Goal: Task Accomplishment & Management: Manage account settings

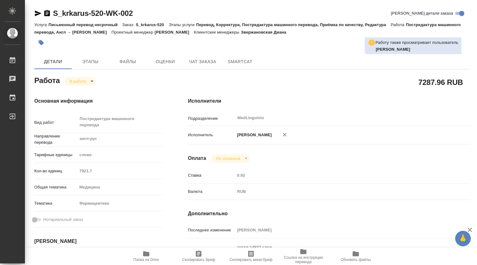
click at [92, 81] on body "🙏 .cls-1 fill:#fff; AWATERA Dmitrieva Olga Работы Чаты График Выйти S_krkarus-5…" at bounding box center [238, 132] width 477 height 265
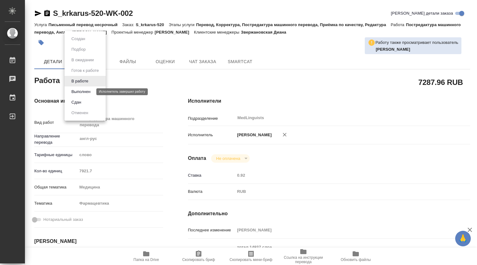
click at [87, 92] on button "Выполнен" at bounding box center [80, 91] width 23 height 7
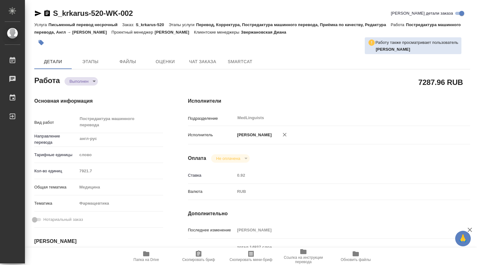
type textarea "x"
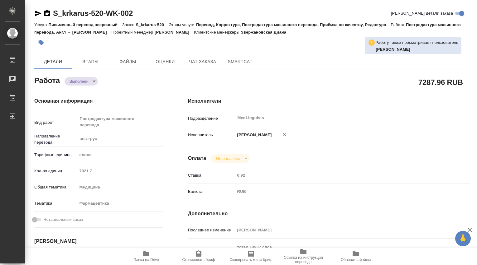
type textarea "x"
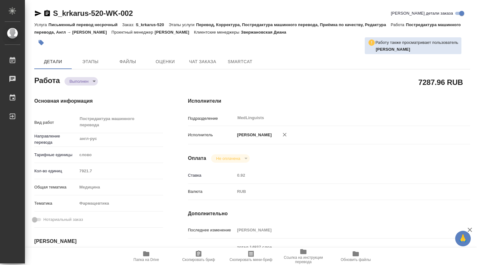
type textarea "x"
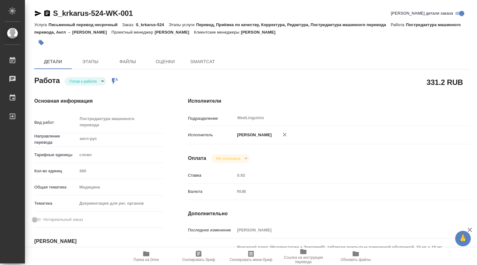
type textarea "x"
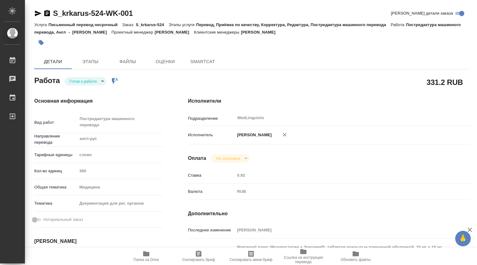
type textarea "x"
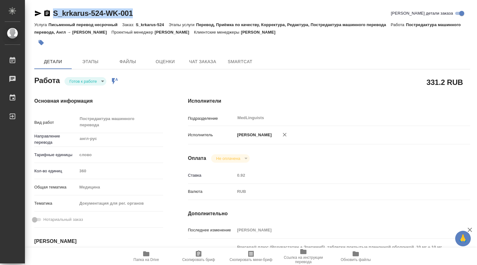
drag, startPoint x: 136, startPoint y: 12, endPoint x: 60, endPoint y: 26, distance: 77.8
click at [50, 14] on div "S_krkarus-524-WK-001 Кратко детали заказа" at bounding box center [251, 13] width 435 height 10
type textarea "x"
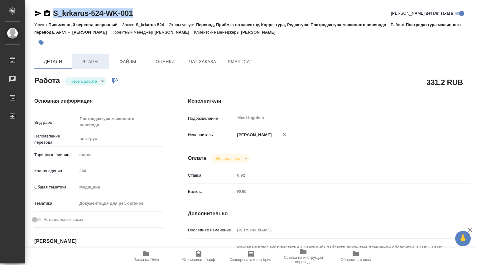
type textarea "x"
copy link "S_krkarus-524-WK-001"
click at [101, 82] on body "🙏 .cls-1 fill:#fff; AWATERA Dmitrieva Olga Работы Чаты График Выйти S_krkarus-5…" at bounding box center [238, 132] width 477 height 265
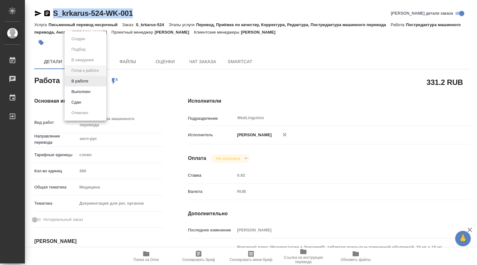
type textarea "x"
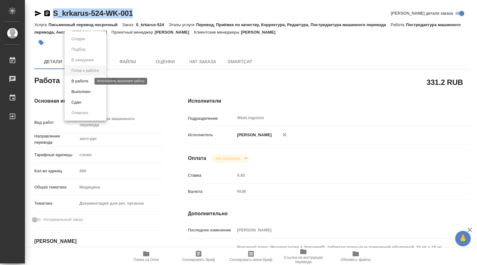
click at [88, 81] on button "В работе" at bounding box center [79, 81] width 21 height 7
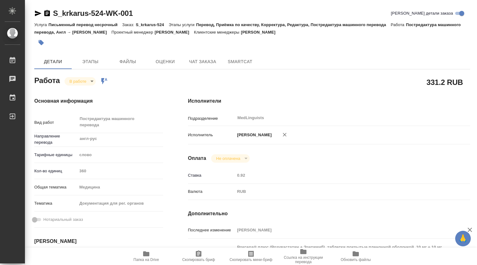
type textarea "x"
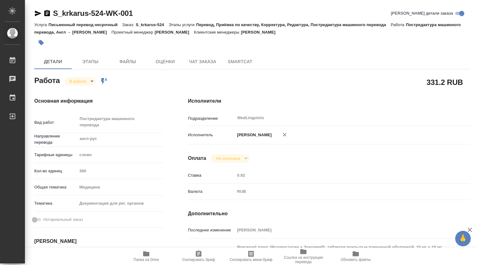
scroll to position [104, 0]
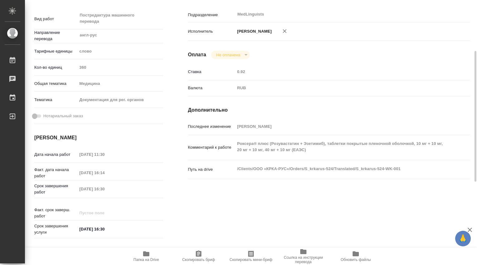
type textarea "x"
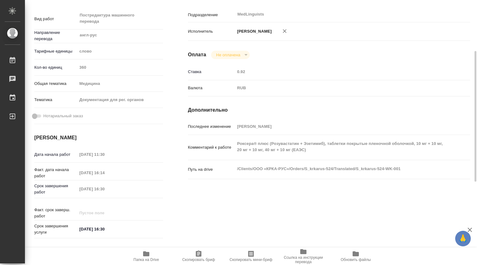
click at [145, 254] on icon "button" at bounding box center [146, 254] width 6 height 5
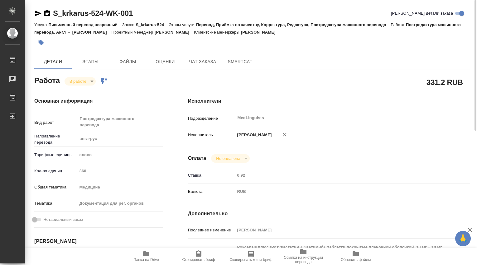
click at [144, 255] on icon "button" at bounding box center [146, 254] width 6 height 5
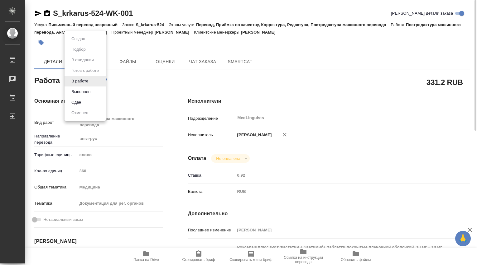
click at [91, 84] on body "🙏 .cls-1 fill:#fff; AWATERA Dmitrieva Olga Работы 0 Чаты График Выйти S_krkarus…" at bounding box center [238, 132] width 477 height 265
click at [86, 90] on button "Выполнен" at bounding box center [80, 91] width 23 height 7
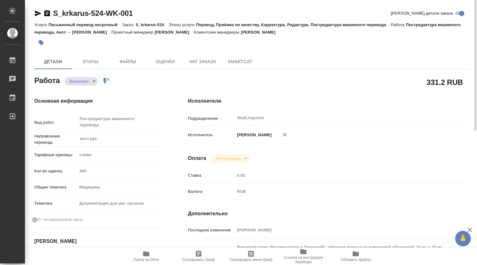
type textarea "x"
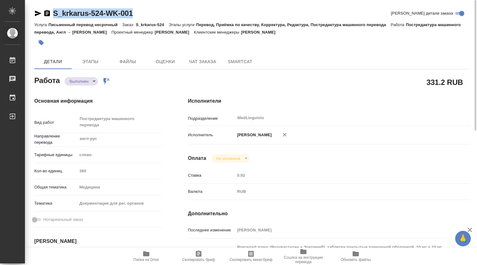
drag, startPoint x: 135, startPoint y: 16, endPoint x: 51, endPoint y: 17, distance: 83.8
click at [51, 17] on div "S_krkarus-524-WK-001 Кратко детали заказа" at bounding box center [251, 13] width 435 height 10
copy link "S_krkarus-524-WK-001"
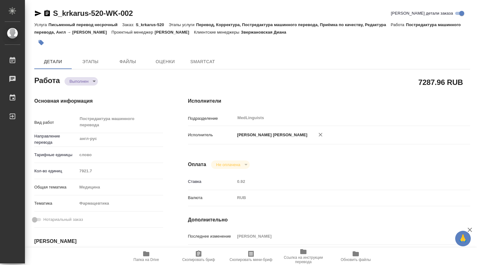
type textarea "x"
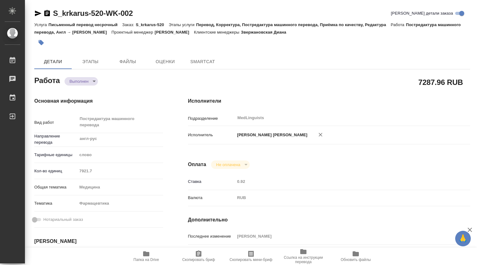
type textarea "x"
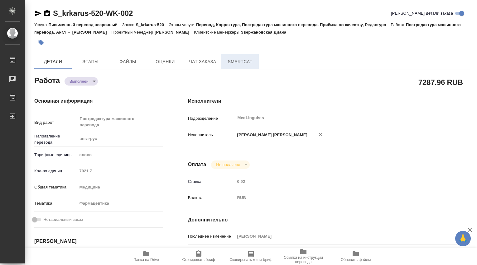
type textarea "x"
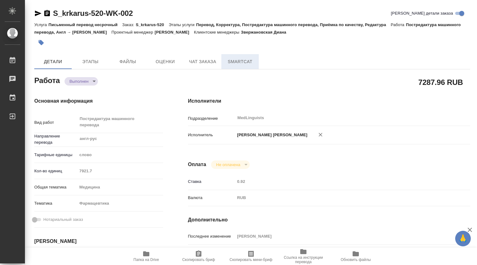
click at [242, 60] on span "SmartCat" at bounding box center [240, 62] width 30 height 8
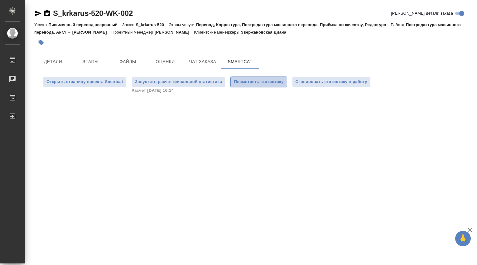
click at [271, 81] on span "Посмотреть статистику" at bounding box center [259, 82] width 50 height 7
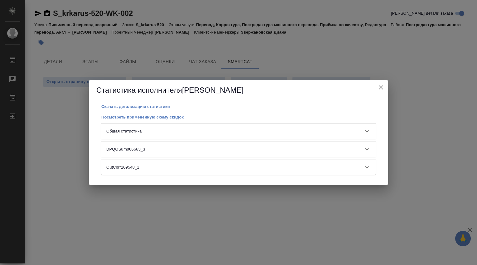
click at [367, 131] on icon at bounding box center [366, 131] width 7 height 7
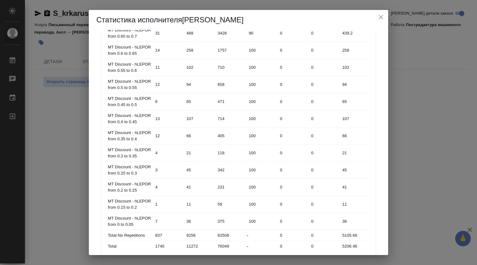
scroll to position [353, 0]
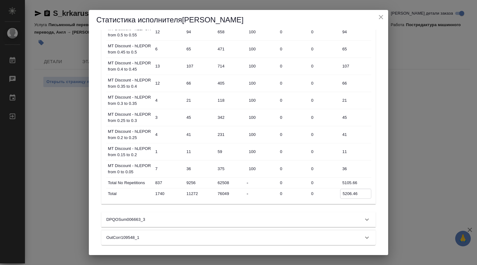
drag, startPoint x: 359, startPoint y: 194, endPoint x: 330, endPoint y: 195, distance: 29.3
click at [330, 195] on div "Total 1740 11272 76049 - 0 0 5206.46" at bounding box center [238, 194] width 265 height 11
click at [383, 18] on icon "close" at bounding box center [380, 16] width 7 height 7
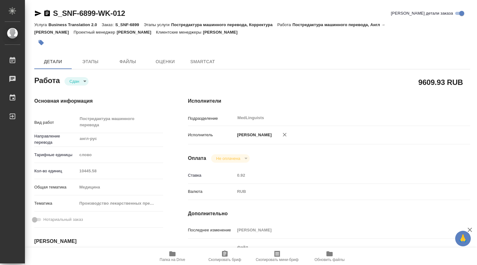
type textarea "x"
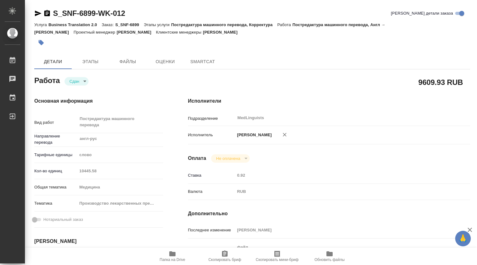
type textarea "x"
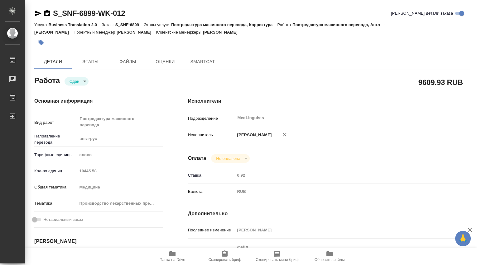
type textarea "x"
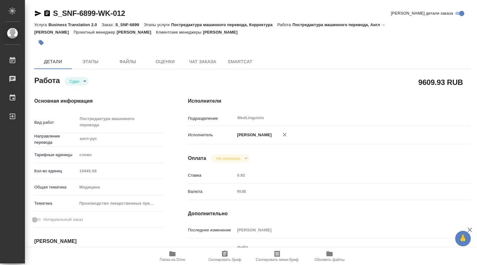
type textarea "x"
